Goal: Transaction & Acquisition: Purchase product/service

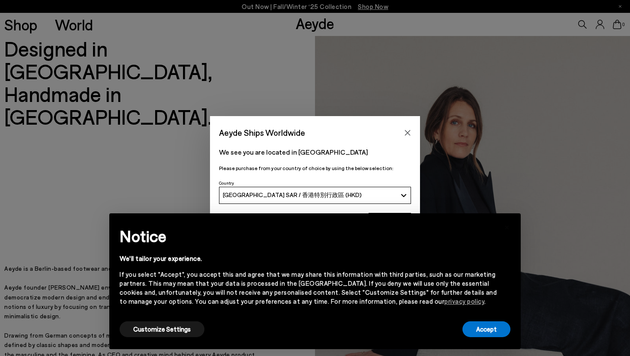
click at [410, 132] on icon "Close" at bounding box center [407, 132] width 7 height 7
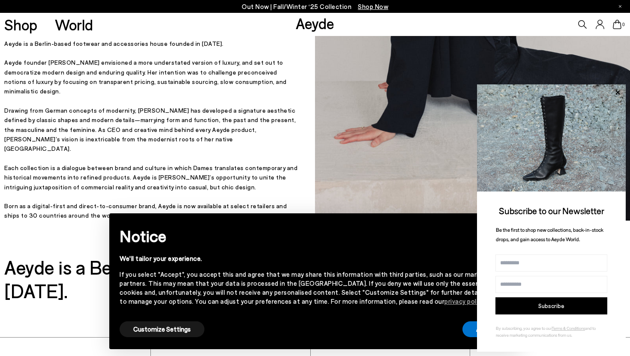
scroll to position [354, 0]
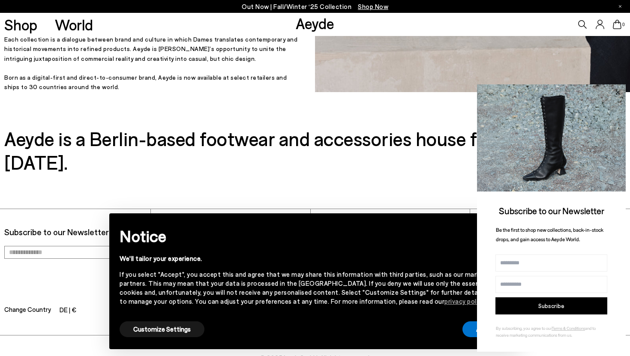
click at [618, 97] on icon at bounding box center [617, 92] width 11 height 11
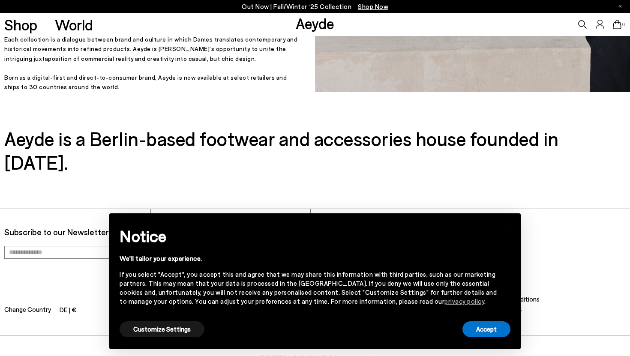
scroll to position [354, 0]
click at [488, 333] on button "Accept" at bounding box center [486, 329] width 48 height 16
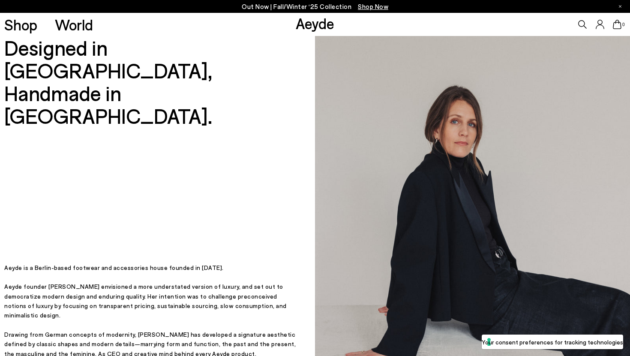
scroll to position [0, 0]
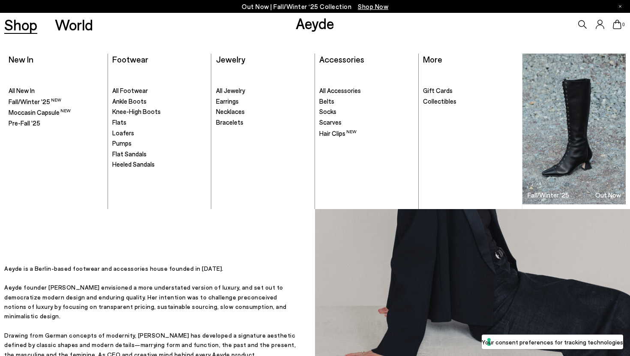
drag, startPoint x: 31, startPoint y: 30, endPoint x: 31, endPoint y: 38, distance: 8.6
click at [125, 120] on span "Flats" at bounding box center [119, 122] width 14 height 8
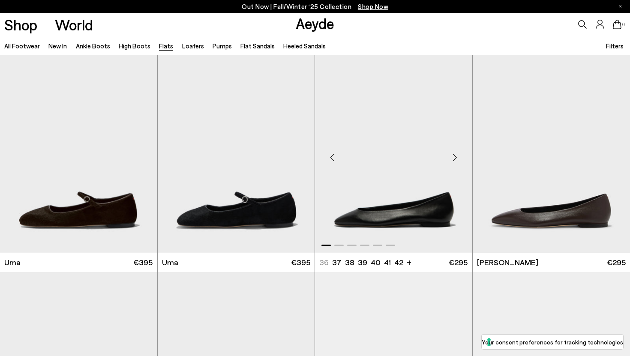
scroll to position [6, 0]
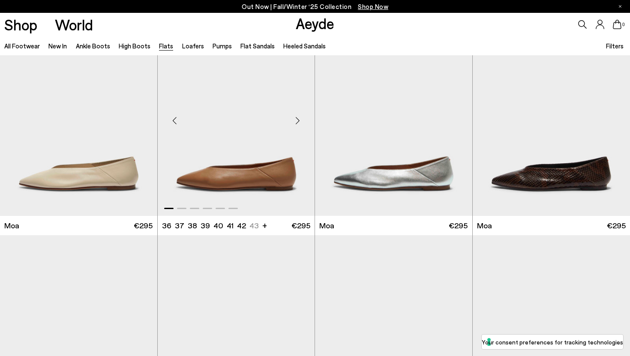
scroll to position [1757, 0]
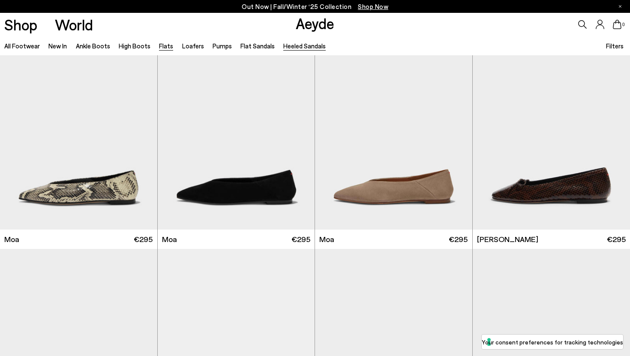
click at [292, 44] on link "Heeled Sandals" at bounding box center [304, 46] width 42 height 8
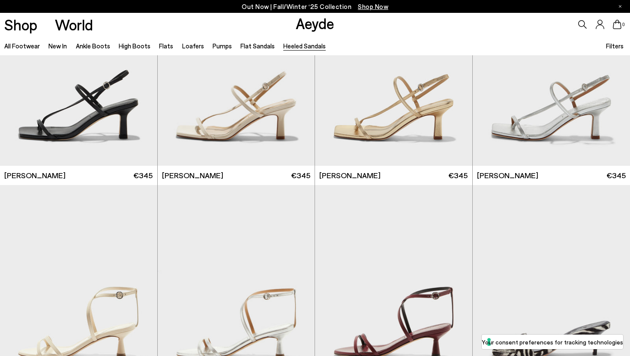
scroll to position [1245, 0]
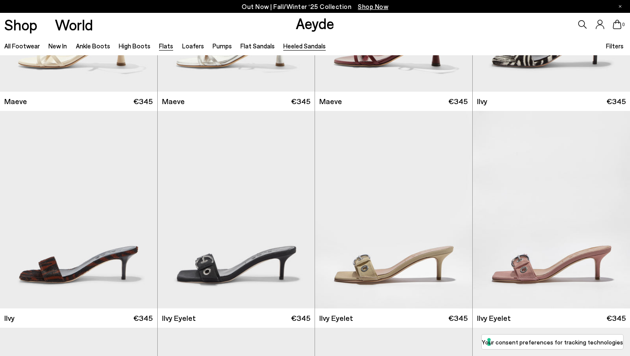
click at [161, 45] on link "Flats" at bounding box center [166, 46] width 14 height 8
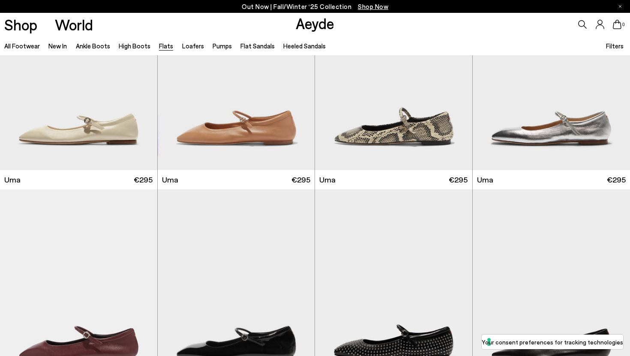
scroll to position [1027, 0]
